Goal: Transaction & Acquisition: Download file/media

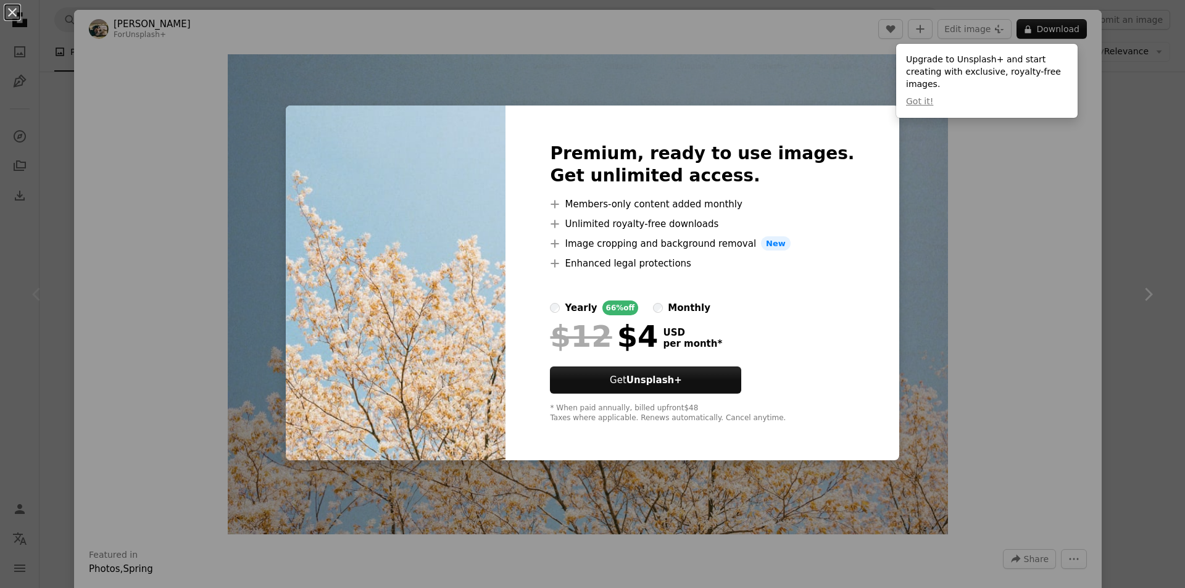
click at [1069, 233] on div "An X shape Premium, ready to use images. Get unlimited access. A plus sign Memb…" at bounding box center [592, 294] width 1185 height 588
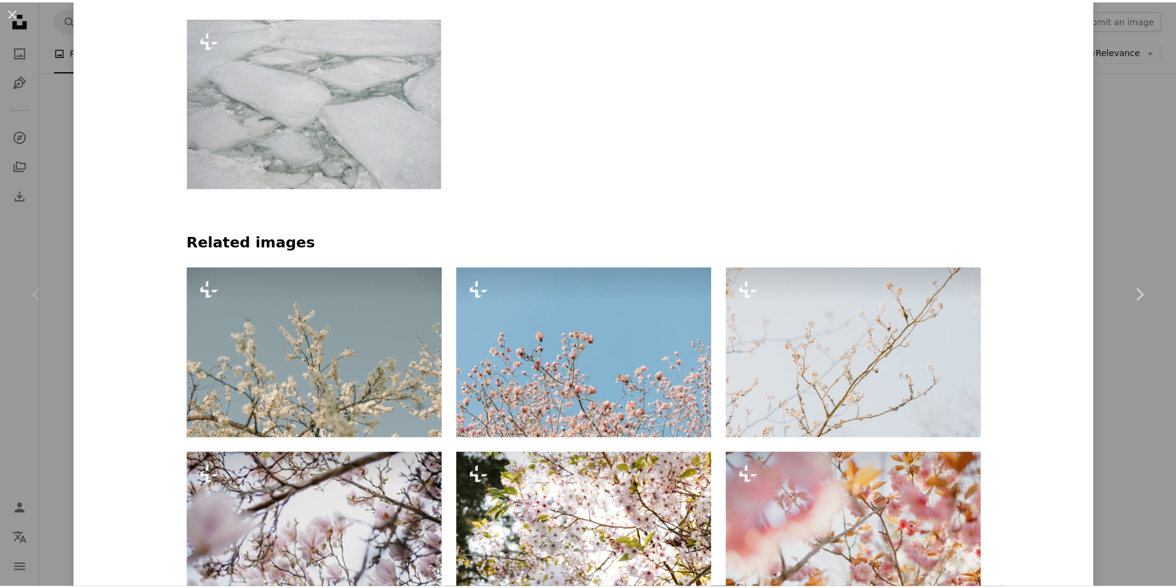
scroll to position [741, 0]
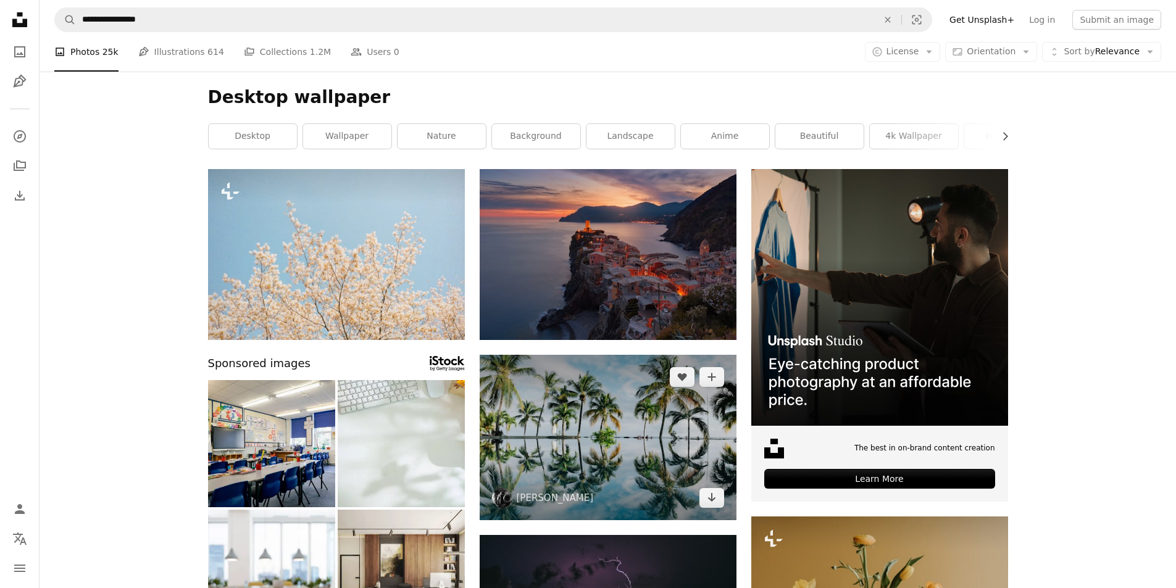
click at [531, 410] on img at bounding box center [608, 437] width 257 height 165
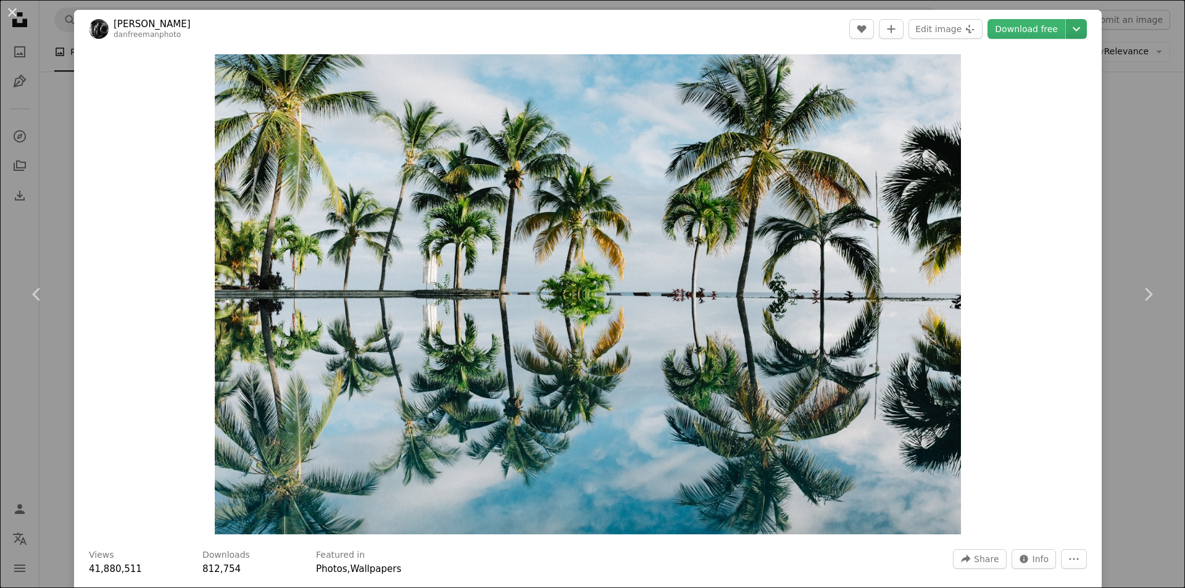
drag, startPoint x: 812, startPoint y: 160, endPoint x: 1068, endPoint y: 25, distance: 289.4
click at [1068, 25] on icon "Chevron down" at bounding box center [1077, 29] width 20 height 15
click at [1050, 139] on span "( 8070 x 5196 )" at bounding box center [1052, 137] width 61 height 10
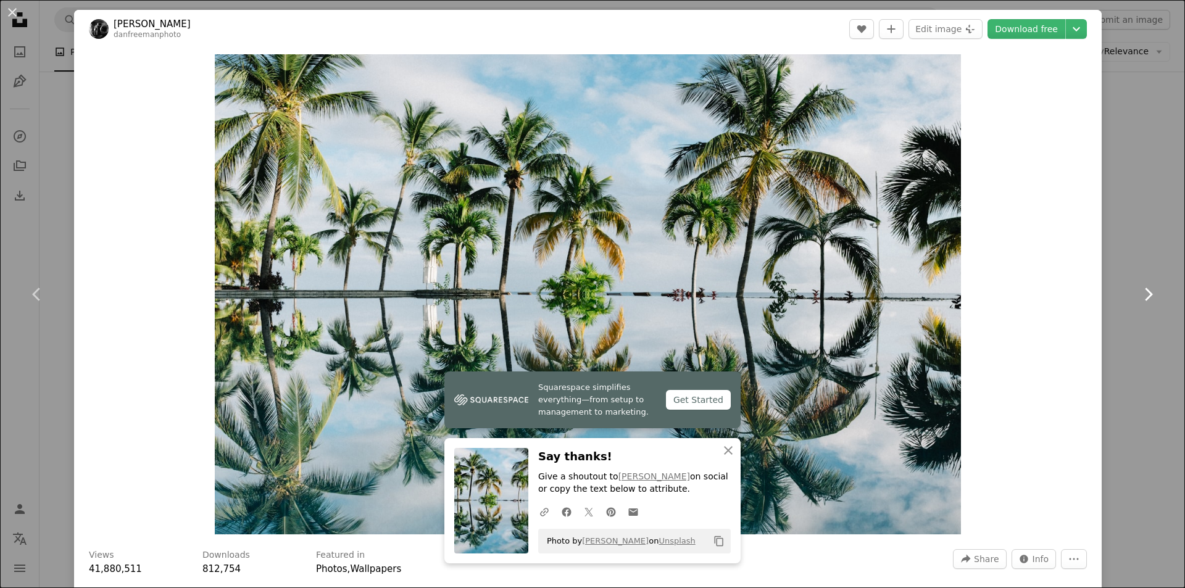
click at [1145, 294] on icon at bounding box center [1149, 294] width 8 height 13
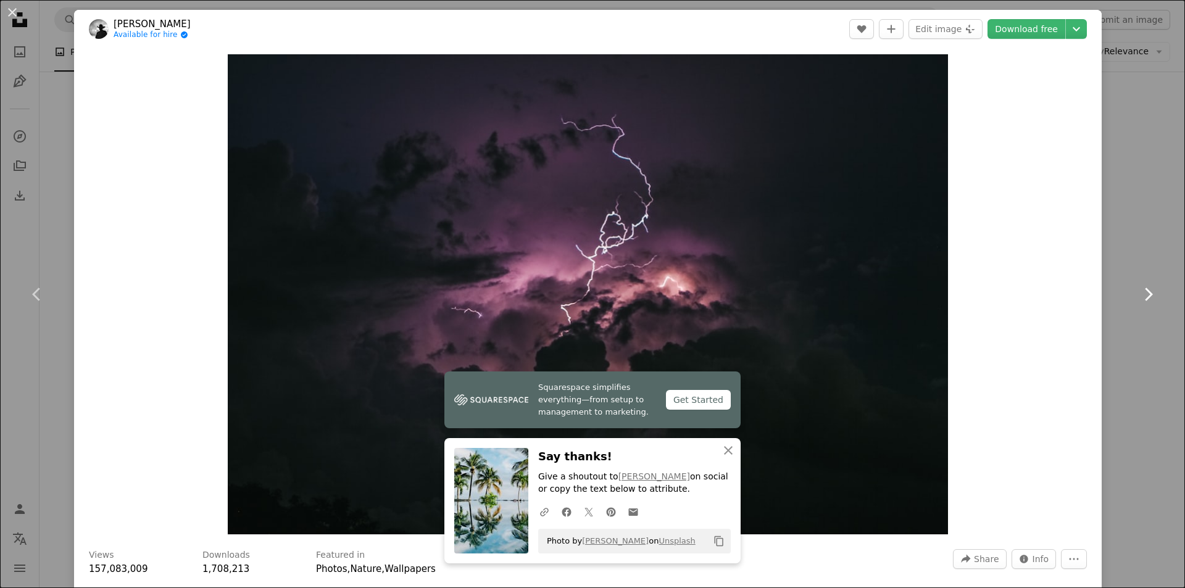
click at [1145, 294] on icon at bounding box center [1149, 294] width 8 height 13
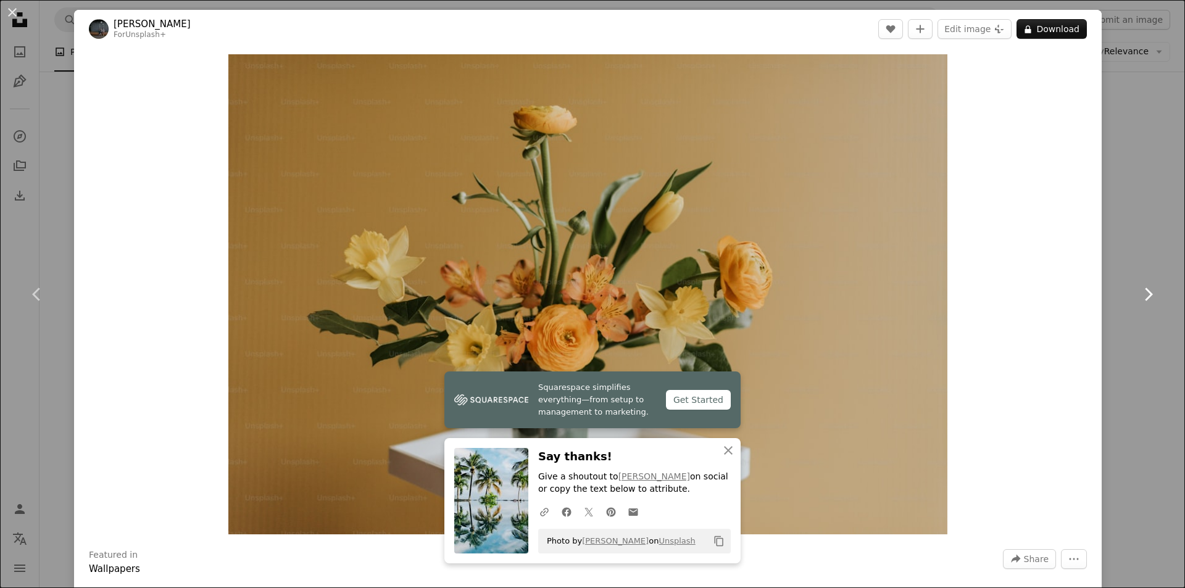
click at [1145, 294] on icon at bounding box center [1149, 294] width 8 height 13
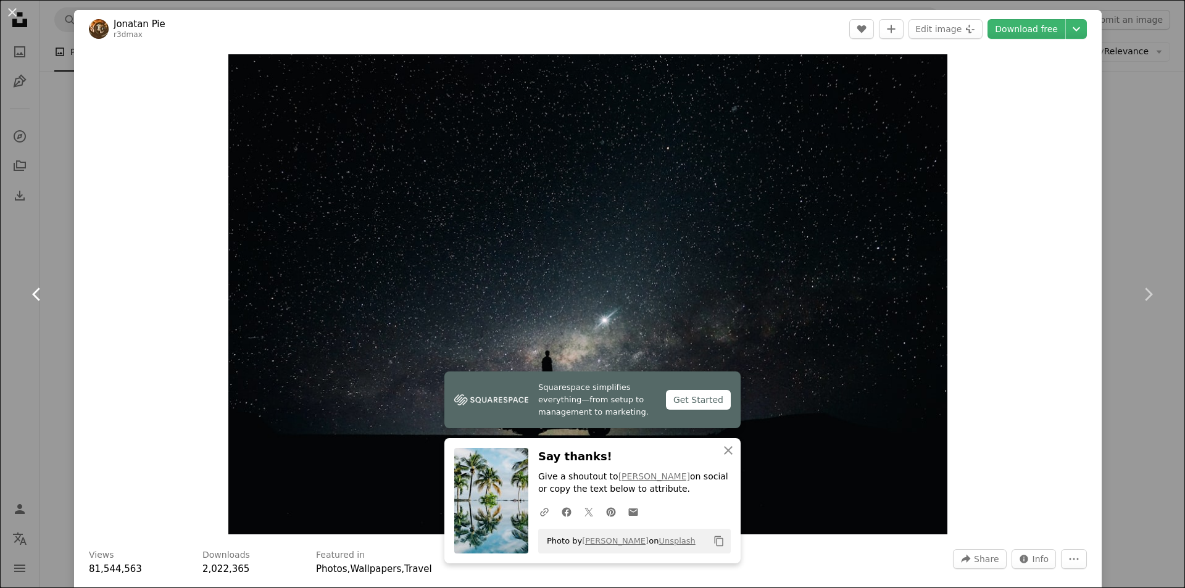
click at [35, 294] on icon "Chevron left" at bounding box center [37, 295] width 20 height 20
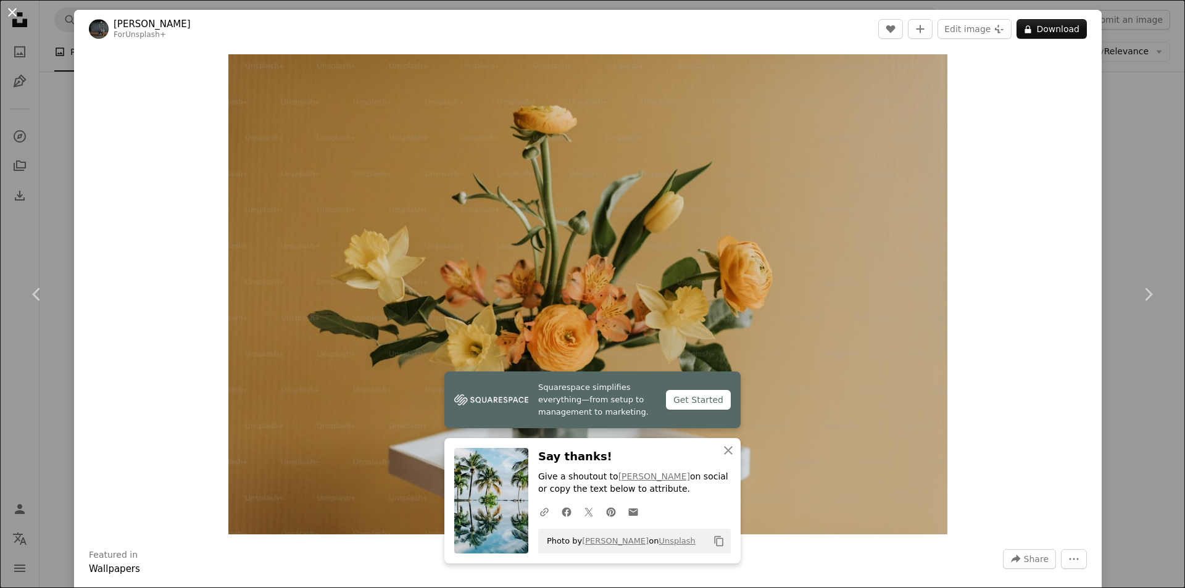
click at [20, 7] on button "An X shape" at bounding box center [12, 12] width 15 height 15
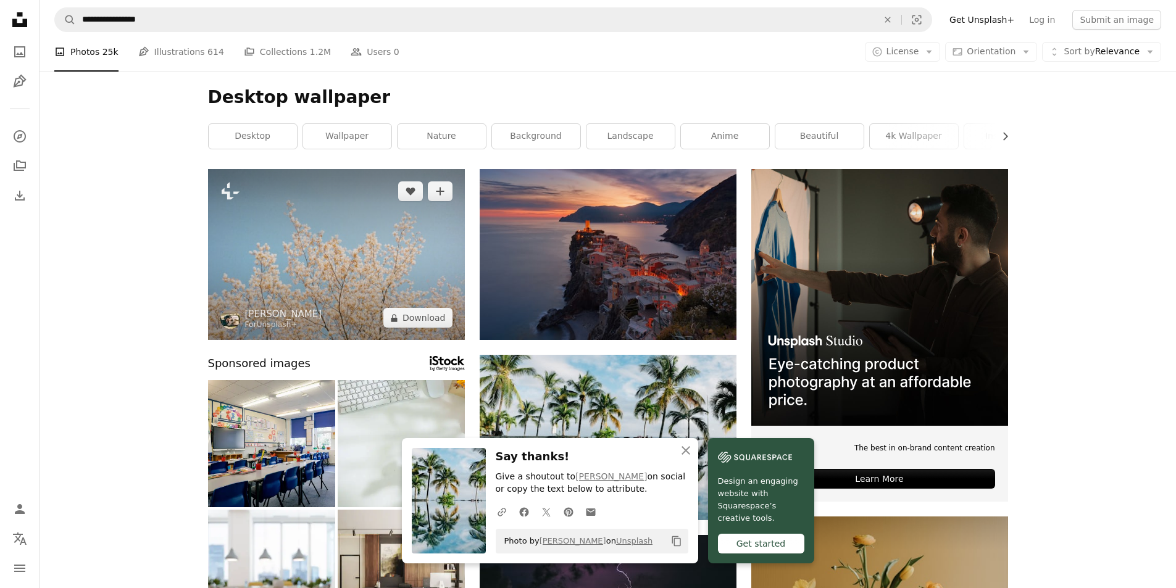
click at [315, 240] on img at bounding box center [336, 254] width 257 height 171
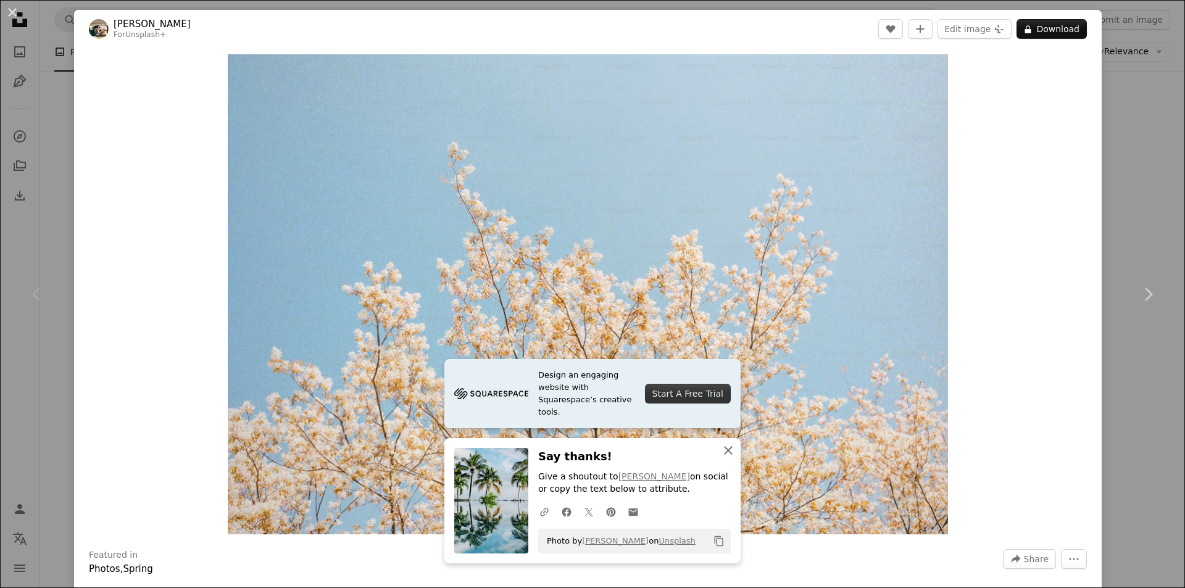
click at [727, 449] on icon "An X shape" at bounding box center [728, 450] width 15 height 15
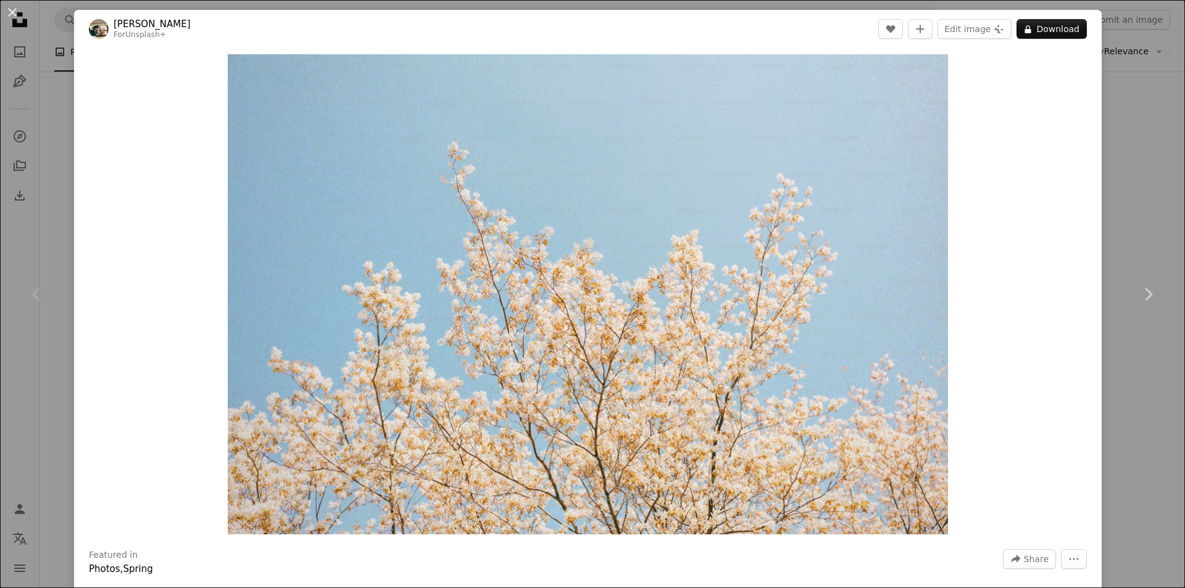
click at [1059, 215] on div "Zoom in" at bounding box center [588, 294] width 1028 height 493
click at [10, 10] on button "An X shape" at bounding box center [12, 12] width 15 height 15
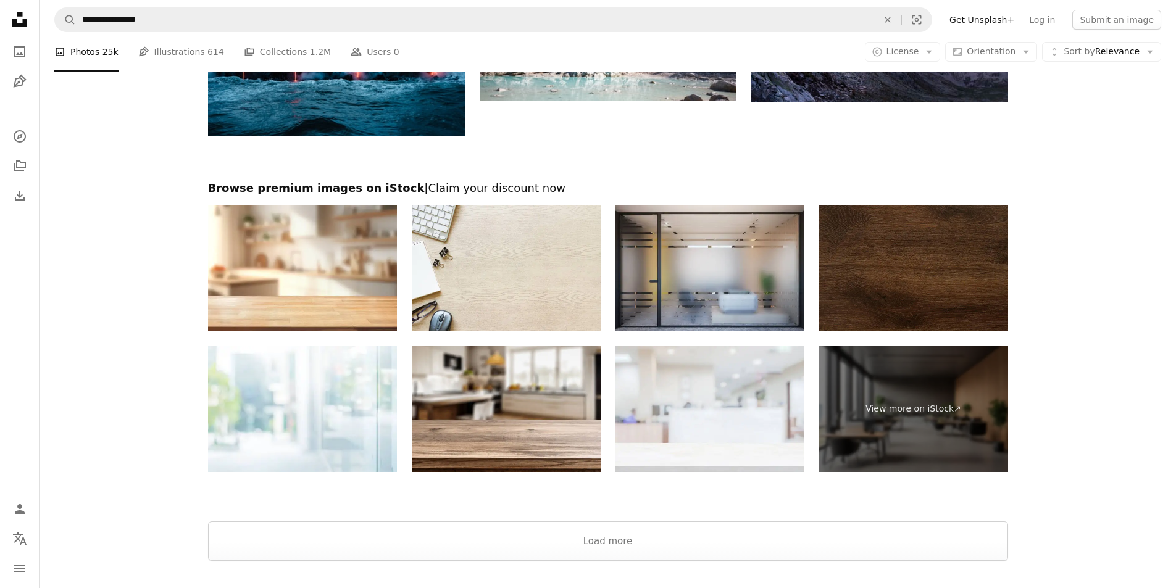
scroll to position [1482, 0]
click at [982, 257] on img at bounding box center [913, 268] width 189 height 126
